Goal: Transaction & Acquisition: Download file/media

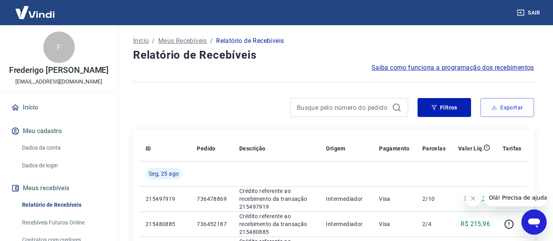
click at [498, 112] on button "Exportar" at bounding box center [506, 107] width 53 height 19
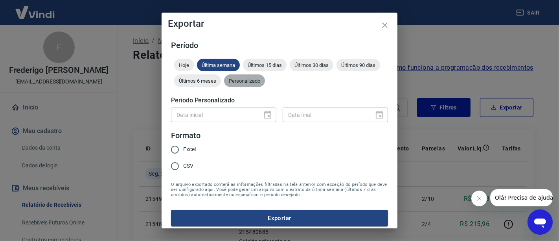
click at [265, 85] on div "Personalizado" at bounding box center [244, 80] width 41 height 13
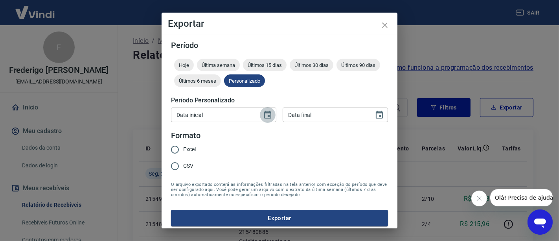
click at [265, 116] on icon "Choose date" at bounding box center [267, 115] width 7 height 8
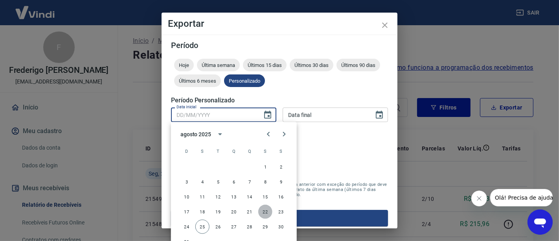
click at [260, 214] on button "22" at bounding box center [265, 212] width 14 height 14
type input "22/08/2025"
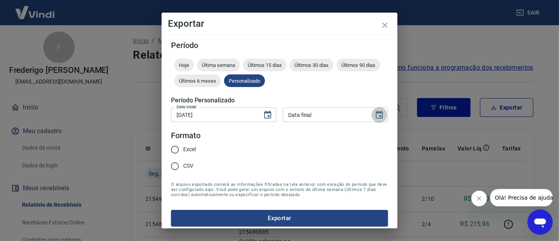
click at [375, 115] on icon "Choose date" at bounding box center [379, 114] width 9 height 9
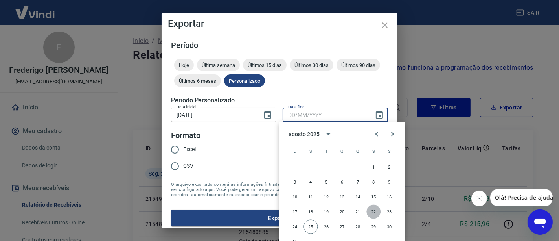
click at [371, 210] on button "22" at bounding box center [374, 212] width 14 height 14
type input "22/08/2025"
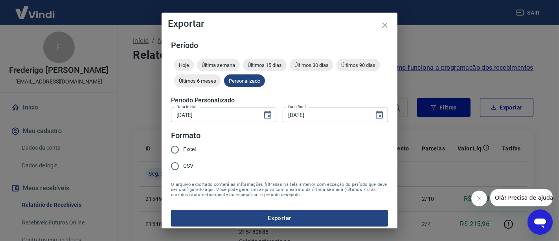
click at [186, 149] on span "Excel" at bounding box center [189, 149] width 13 height 8
click at [183, 149] on input "Excel" at bounding box center [175, 149] width 17 height 17
radio input "true"
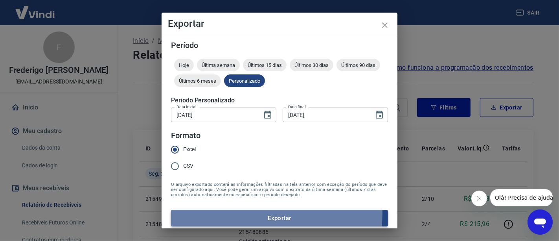
click at [227, 212] on button "Exportar" at bounding box center [279, 218] width 217 height 17
